Goal: Find contact information: Find contact information

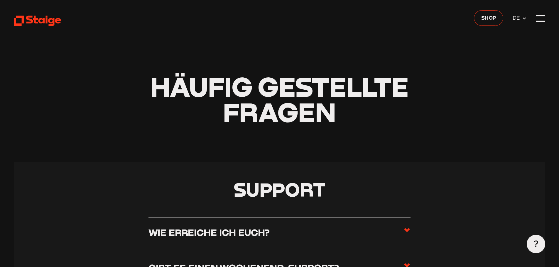
scroll to position [88, 0]
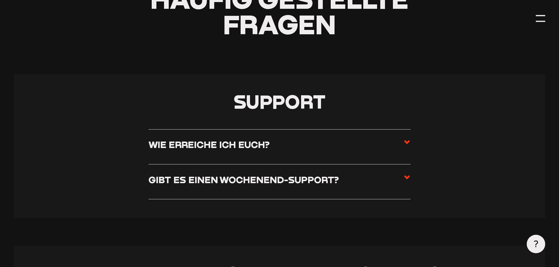
click at [206, 148] on h3 "Wie erreiche ich euch?" at bounding box center [208, 144] width 121 height 11
click at [0, 0] on input "Wie erreiche ich euch?" at bounding box center [0, 0] width 0 height 0
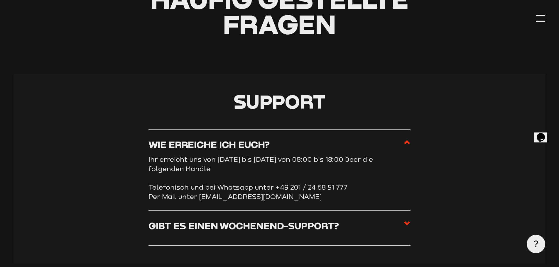
scroll to position [0, 0]
click at [270, 224] on h3 "Gibt es einen Wochenend-Support?" at bounding box center [243, 225] width 190 height 11
click at [0, 0] on input "Gibt es einen Wochenend-Support?" at bounding box center [0, 0] width 0 height 0
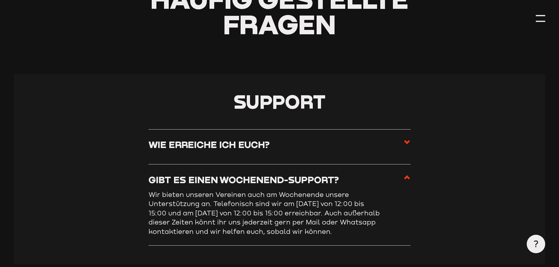
click at [266, 179] on h3 "Gibt es einen Wochenend-Support?" at bounding box center [243, 179] width 190 height 11
click at [0, 0] on input "Gibt es einen Wochenend-Support?" at bounding box center [0, 0] width 0 height 0
click at [258, 149] on h3 "Wie erreiche ich euch?" at bounding box center [208, 144] width 121 height 11
click at [0, 0] on input "Wie erreiche ich euch?" at bounding box center [0, 0] width 0 height 0
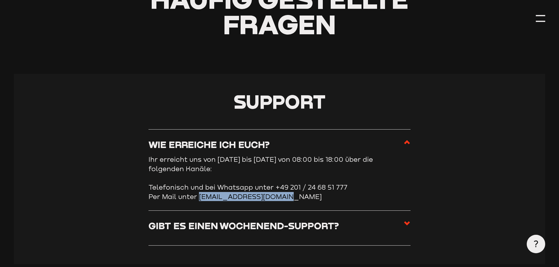
drag, startPoint x: 298, startPoint y: 199, endPoint x: 198, endPoint y: 198, distance: 99.4
click at [198, 198] on li "Per Mail unter [EMAIL_ADDRESS][DOMAIN_NAME]" at bounding box center [279, 196] width 262 height 9
copy li "[EMAIL_ADDRESS][DOMAIN_NAME]"
